Goal: Entertainment & Leisure: Consume media (video, audio)

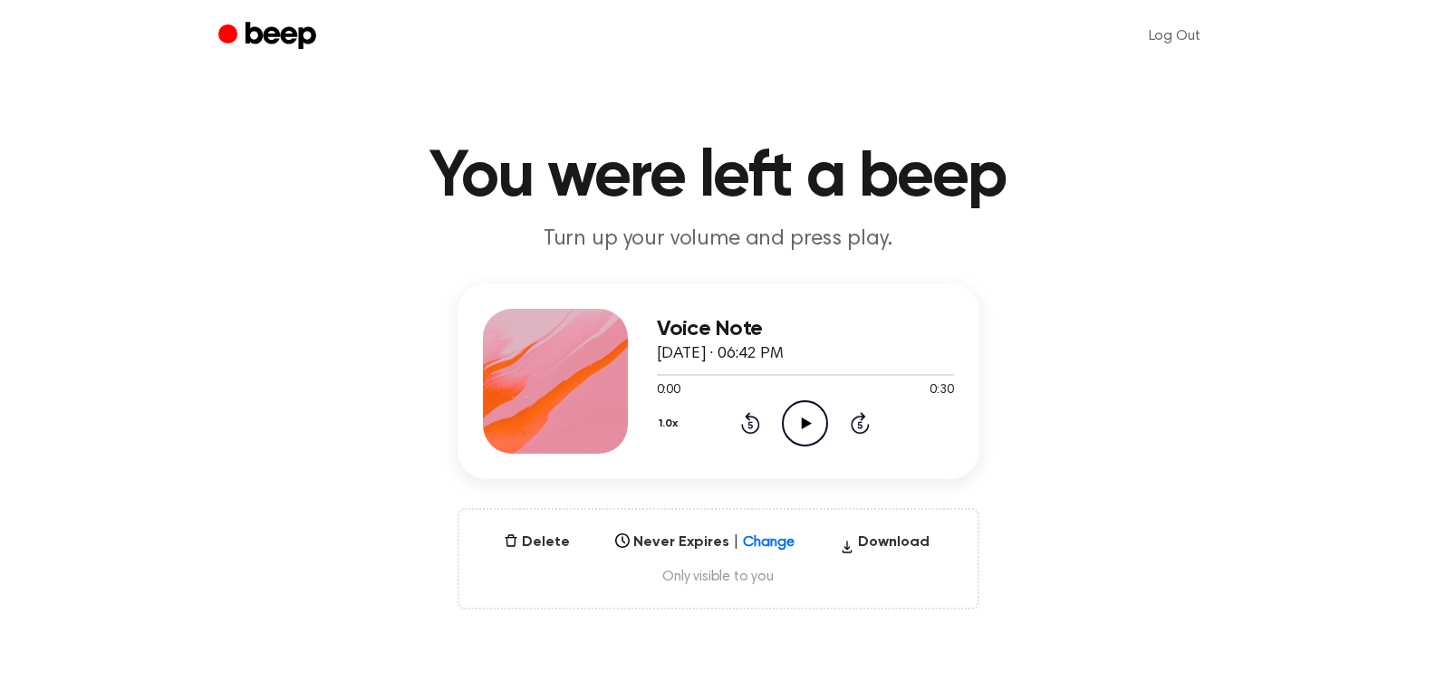
click at [817, 429] on icon "Play Audio" at bounding box center [805, 423] width 46 height 46
click at [805, 422] on icon at bounding box center [807, 424] width 10 height 12
click at [812, 429] on icon "Play Audio" at bounding box center [805, 423] width 46 height 46
click at [806, 422] on icon at bounding box center [807, 424] width 10 height 12
click at [805, 420] on icon at bounding box center [807, 424] width 10 height 12
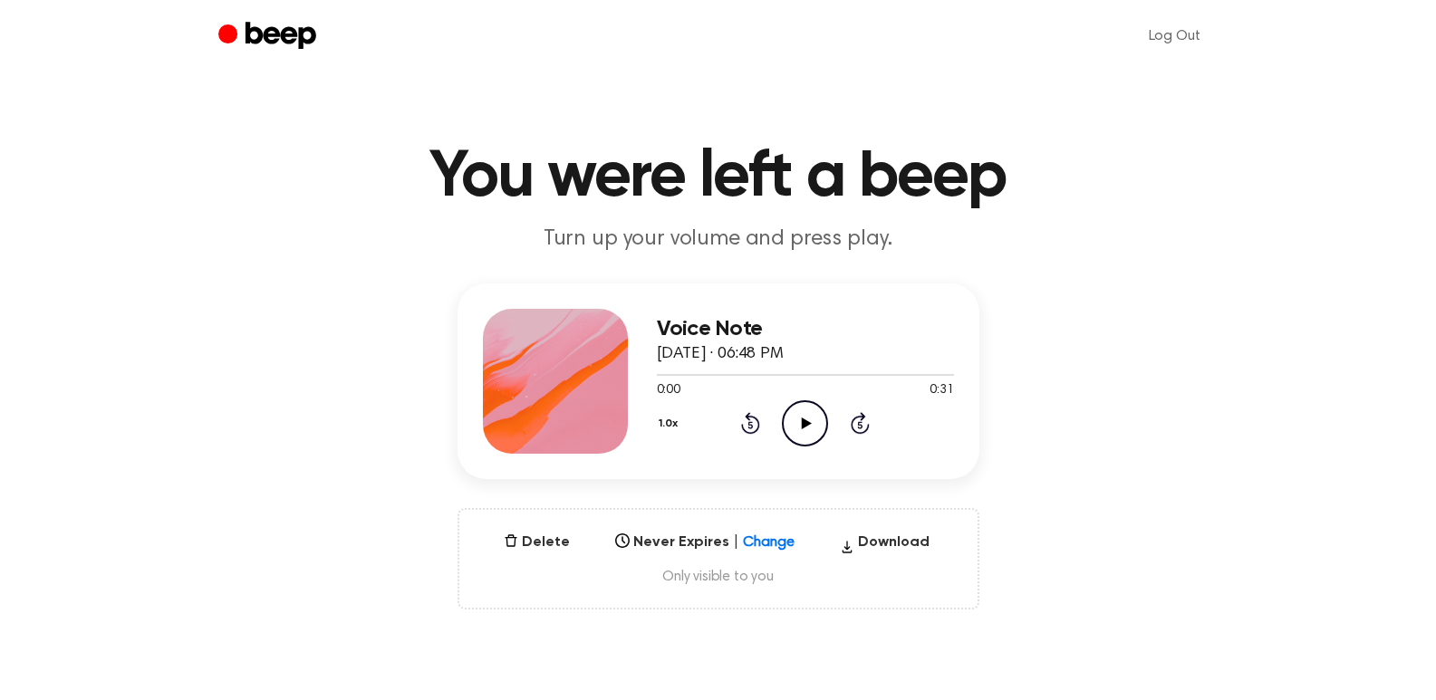
click at [804, 421] on icon at bounding box center [807, 424] width 10 height 12
click at [1300, 456] on div "Voice Note September 1, 2025 · 06:48 PM 0:05 0:31 Your browser does not support…" at bounding box center [718, 447] width 1392 height 326
click at [814, 424] on icon "Play Audio" at bounding box center [805, 423] width 46 height 46
click at [810, 419] on icon "Play Audio" at bounding box center [805, 423] width 46 height 46
click at [804, 421] on icon at bounding box center [805, 424] width 8 height 12
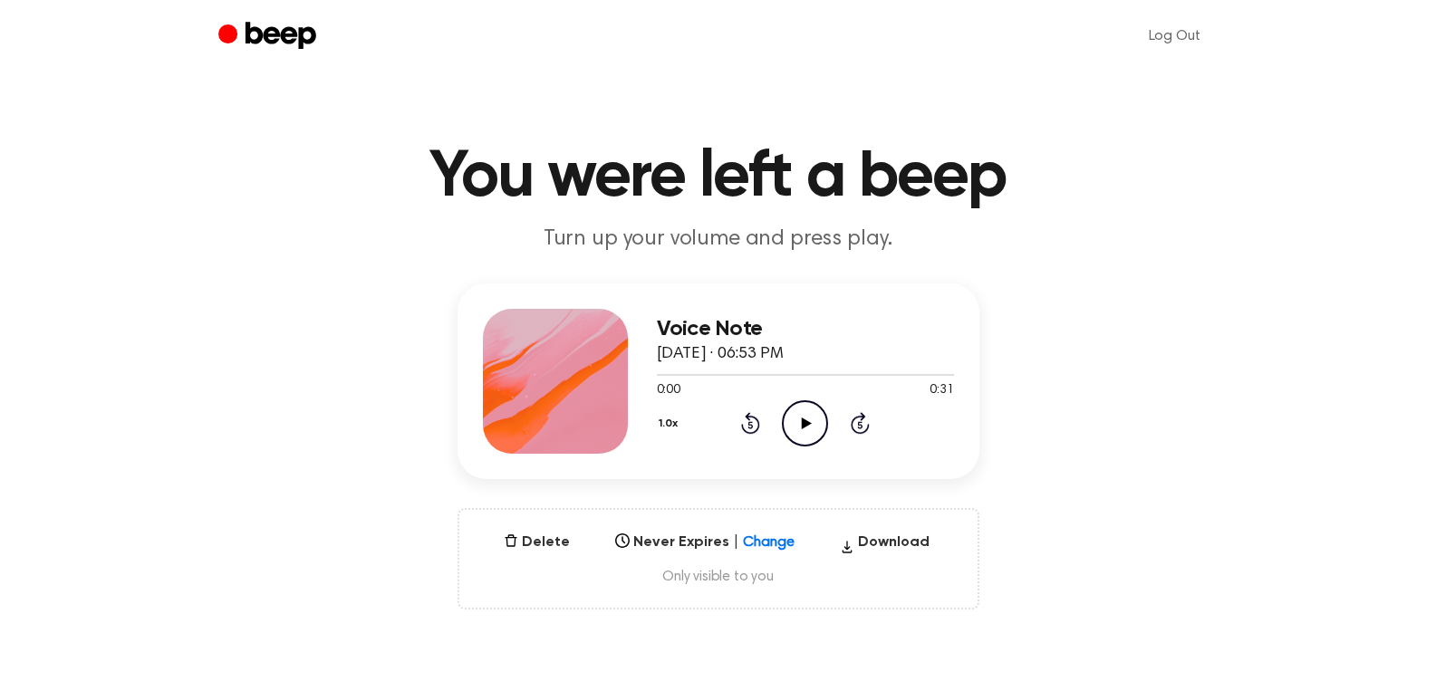
click at [805, 419] on icon "Play Audio" at bounding box center [805, 423] width 46 height 46
click at [809, 415] on icon "Play Audio" at bounding box center [805, 423] width 46 height 46
click at [805, 427] on icon at bounding box center [807, 424] width 10 height 12
click at [803, 417] on icon "Play Audio" at bounding box center [805, 423] width 46 height 46
click at [799, 423] on icon "Play Audio" at bounding box center [805, 423] width 46 height 46
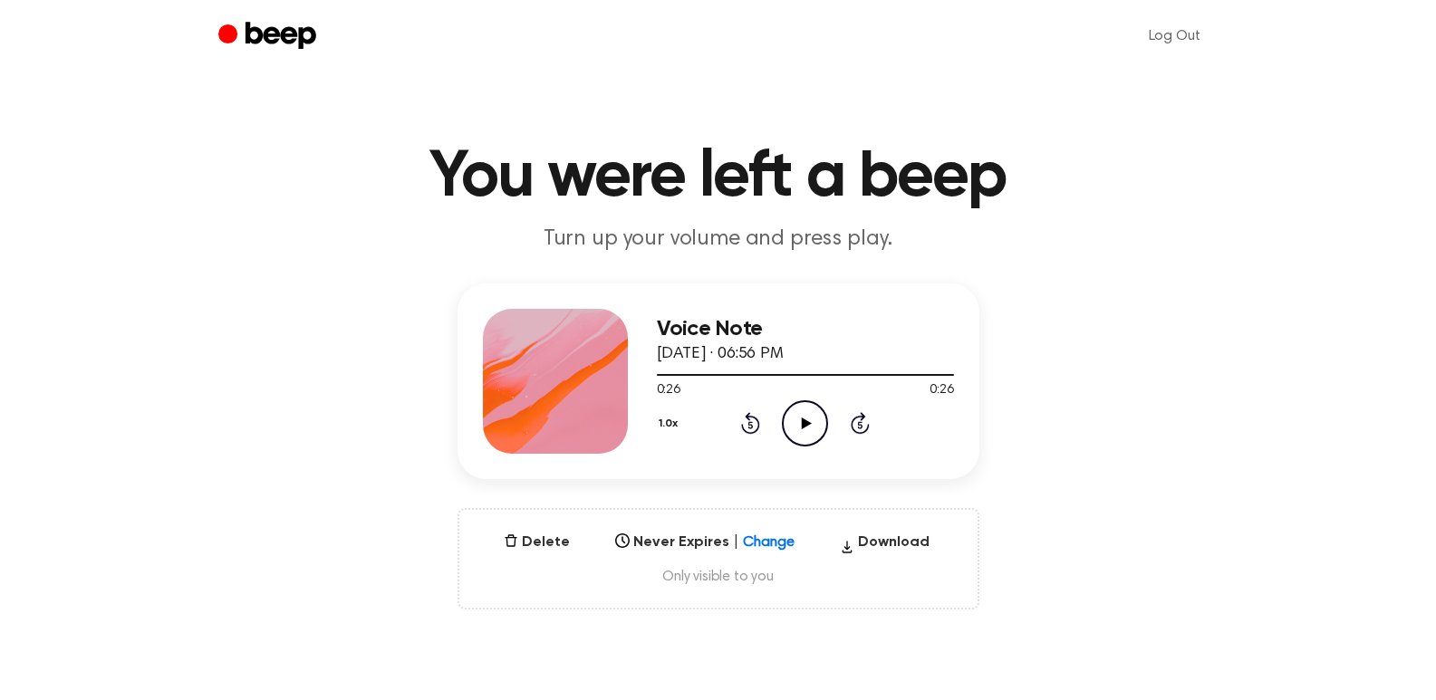
click at [807, 417] on icon "Play Audio" at bounding box center [805, 423] width 46 height 46
click at [805, 422] on icon at bounding box center [807, 424] width 10 height 12
click at [805, 422] on icon "Pause Audio" at bounding box center [805, 423] width 46 height 46
click at [810, 423] on icon at bounding box center [807, 424] width 10 height 12
click at [808, 422] on icon "Play Audio" at bounding box center [805, 423] width 46 height 46
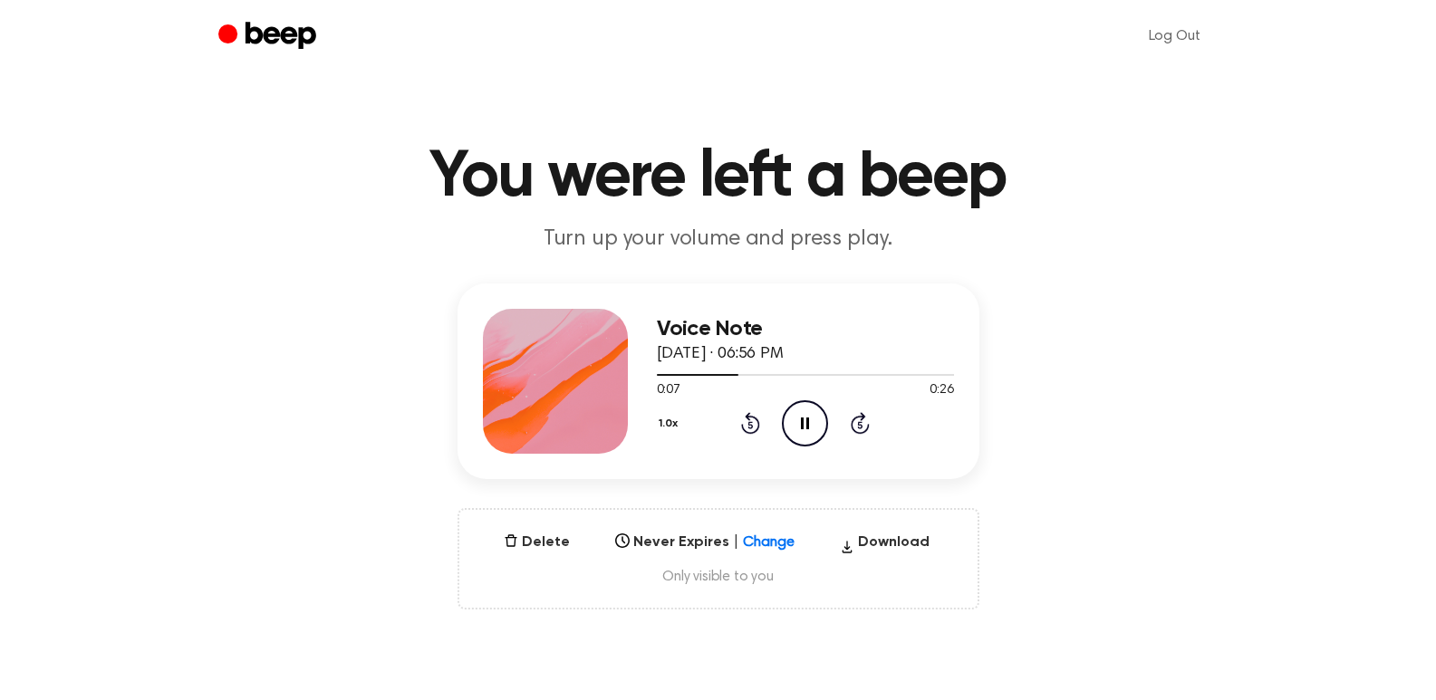
click at [806, 424] on icon "Pause Audio" at bounding box center [805, 423] width 46 height 46
drag, startPoint x: 737, startPoint y: 372, endPoint x: 645, endPoint y: 374, distance: 92.4
click at [645, 374] on div "Voice Note September 1, 2025 · 06:56 PM 0:07 0:26 Your browser does not support…" at bounding box center [719, 382] width 522 height 196
click at [809, 424] on icon at bounding box center [807, 424] width 10 height 12
click at [805, 419] on icon at bounding box center [807, 424] width 10 height 12
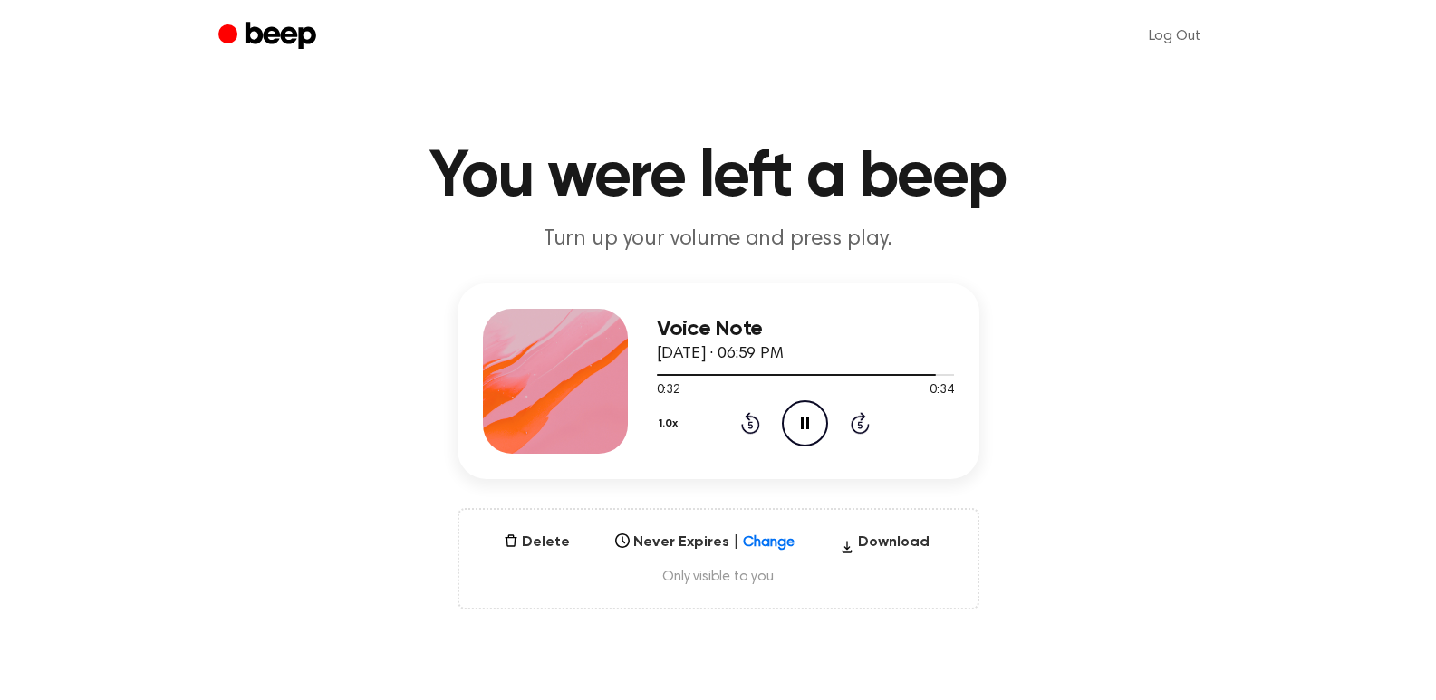
click at [807, 418] on icon at bounding box center [805, 424] width 8 height 12
click at [811, 418] on icon "Play Audio" at bounding box center [805, 423] width 46 height 46
click at [803, 419] on icon at bounding box center [807, 424] width 10 height 12
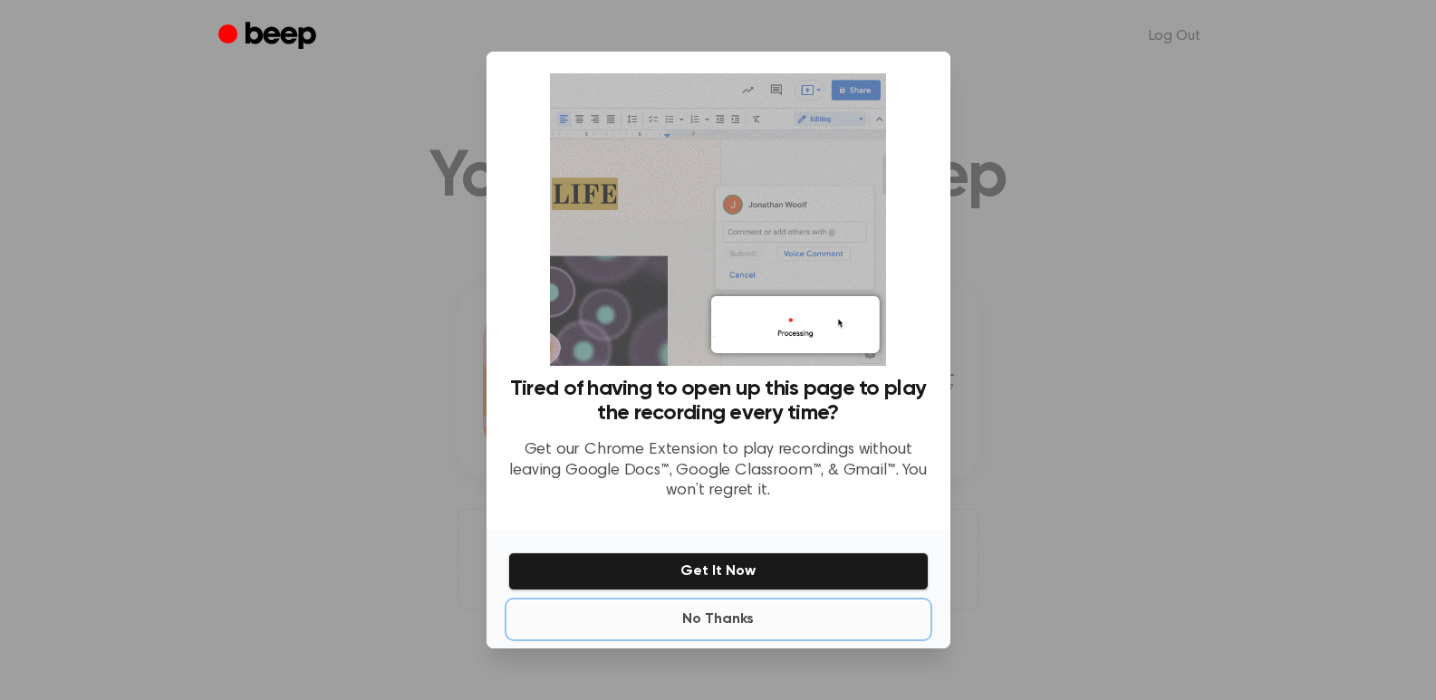
click at [724, 615] on button "No Thanks" at bounding box center [718, 620] width 420 height 36
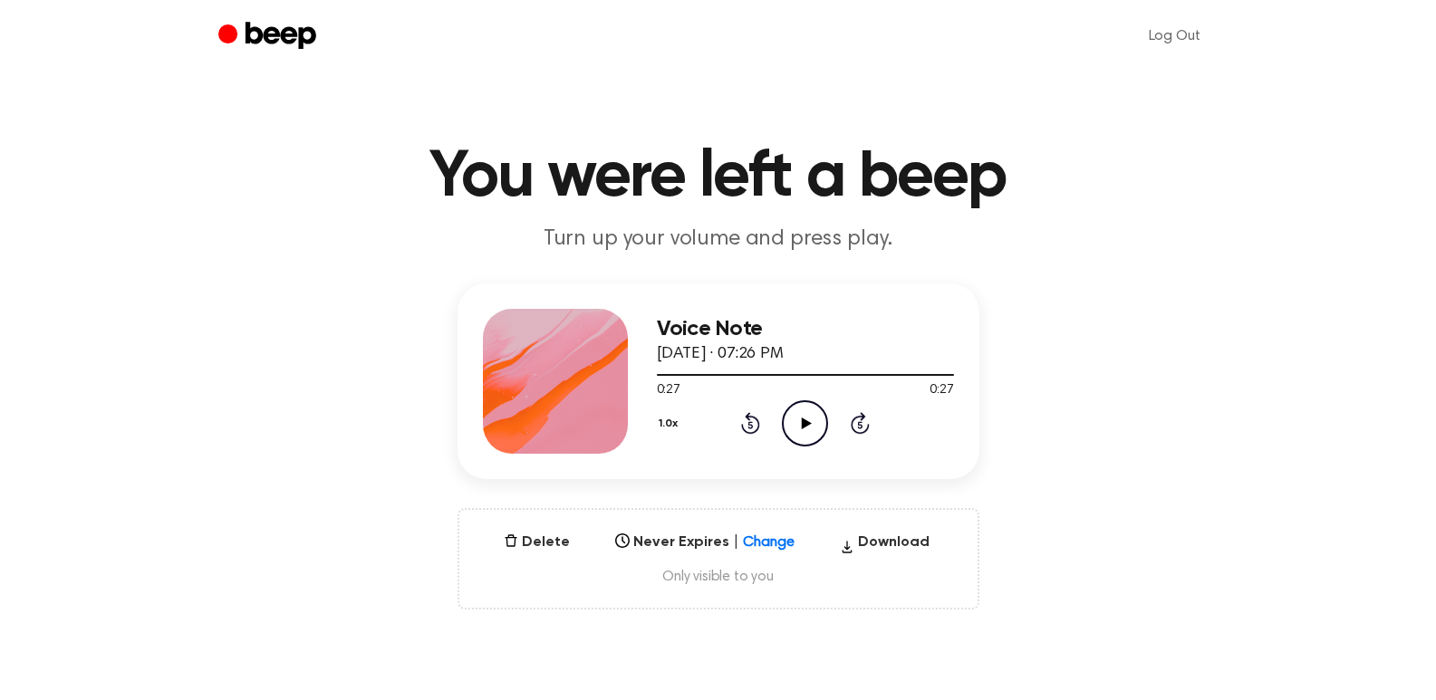
click at [797, 415] on icon "Play Audio" at bounding box center [805, 423] width 46 height 46
click at [801, 427] on icon "Play Audio" at bounding box center [805, 423] width 46 height 46
click at [803, 422] on icon at bounding box center [807, 424] width 10 height 12
click at [805, 425] on icon at bounding box center [807, 424] width 10 height 12
click at [805, 420] on icon "Play Audio" at bounding box center [805, 423] width 46 height 46
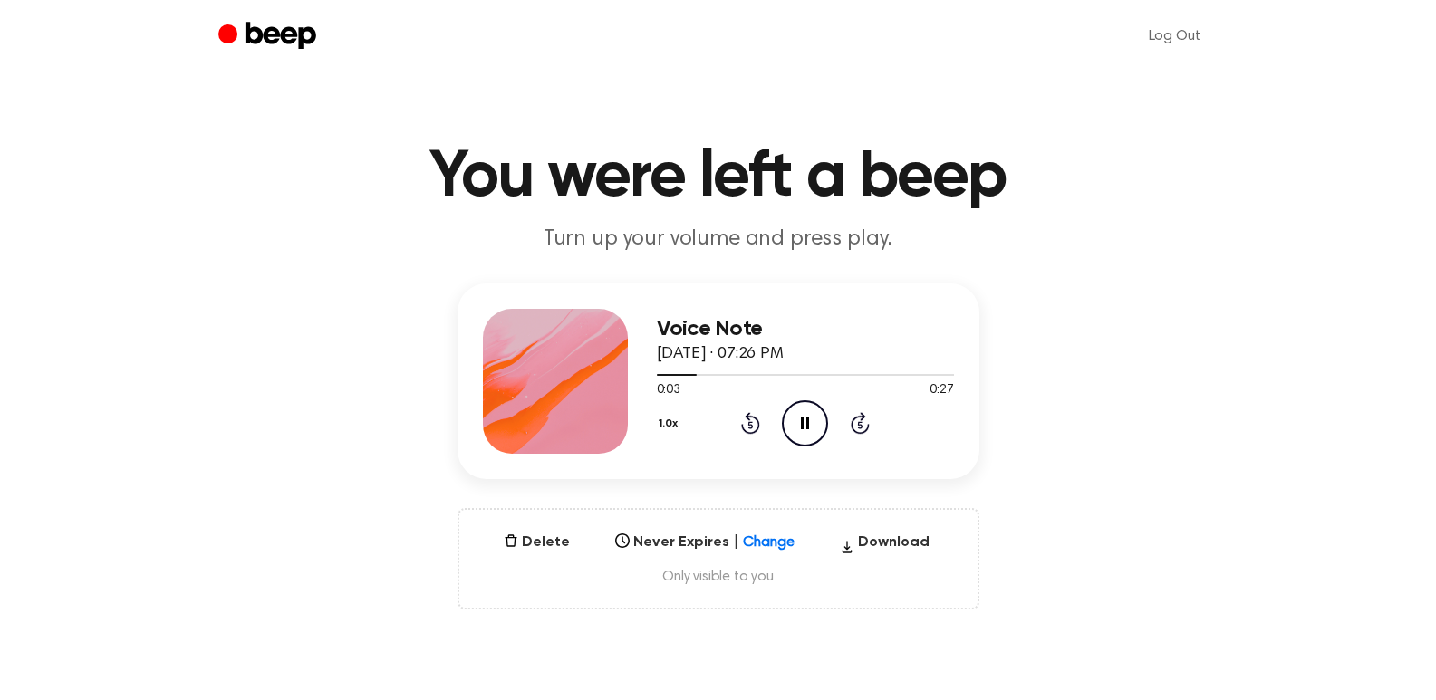
click at [1327, 389] on div "Voice Note [DATE] · 07:26 PM 0:03 0:27 Your browser does not support the [objec…" at bounding box center [718, 447] width 1392 height 326
click at [802, 426] on icon at bounding box center [807, 424] width 10 height 12
click at [803, 420] on icon at bounding box center [807, 424] width 10 height 12
click at [808, 419] on icon "Play Audio" at bounding box center [805, 423] width 46 height 46
drag, startPoint x: 814, startPoint y: 422, endPoint x: 825, endPoint y: 478, distance: 57.2
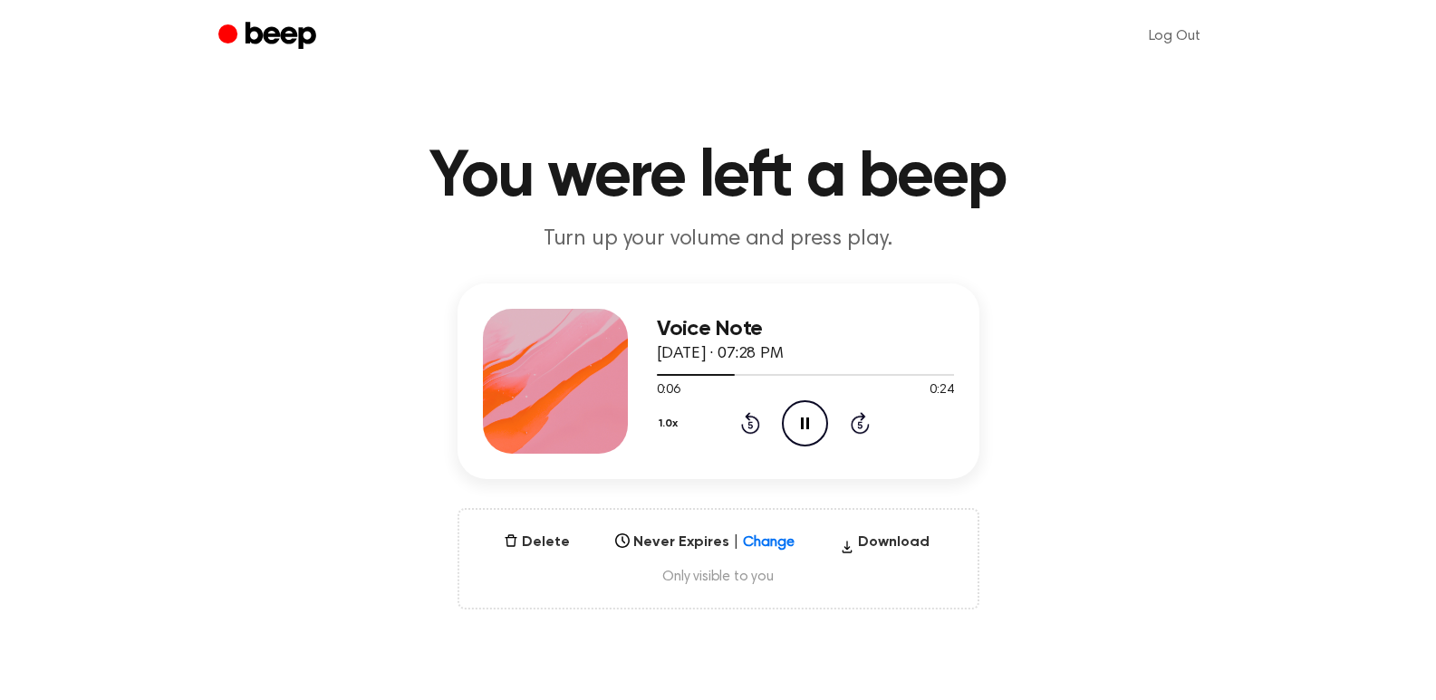
click at [814, 423] on icon "Pause Audio" at bounding box center [805, 423] width 46 height 46
click at [805, 423] on icon at bounding box center [807, 424] width 10 height 12
click at [809, 419] on icon "Play Audio" at bounding box center [805, 423] width 46 height 46
click at [809, 424] on icon at bounding box center [807, 424] width 10 height 12
